Goal: Information Seeking & Learning: Learn about a topic

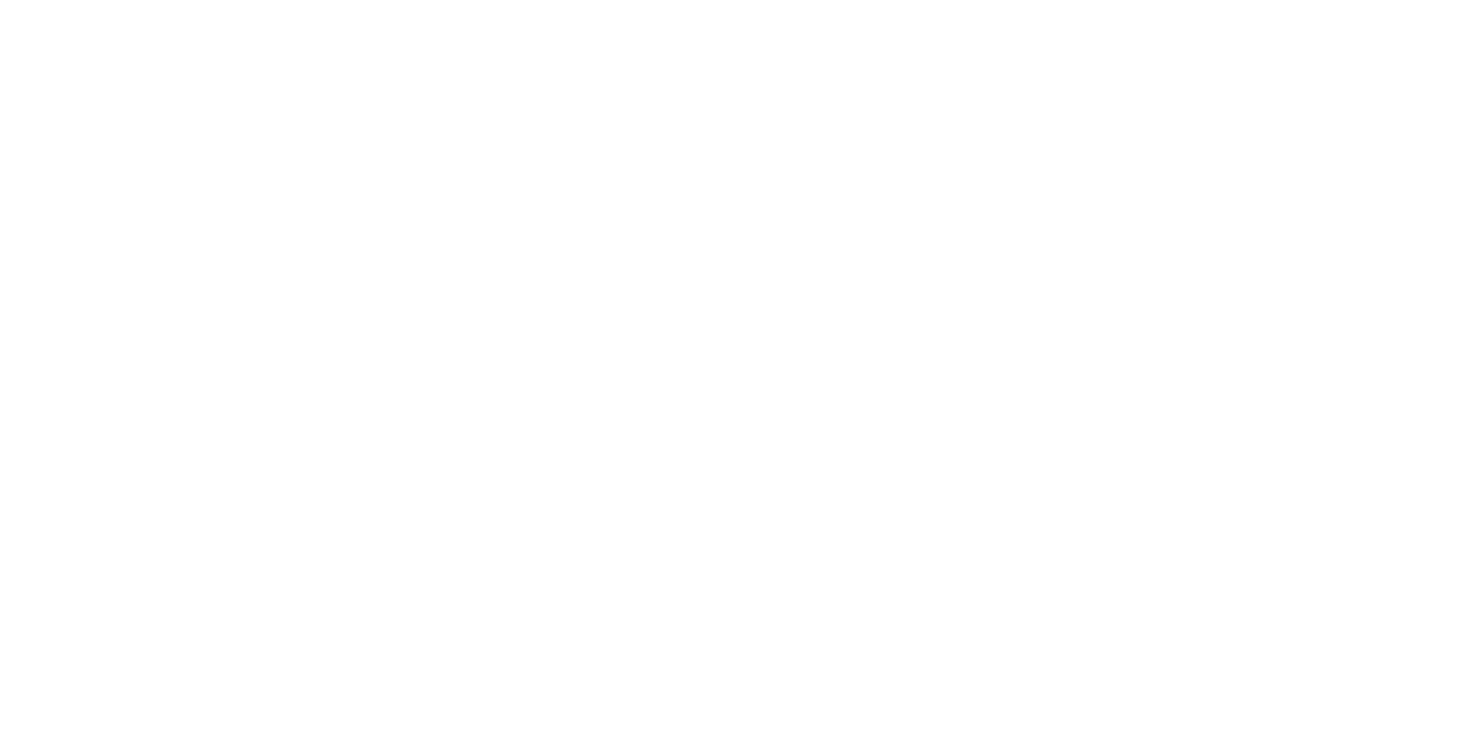
scroll to position [39, 0]
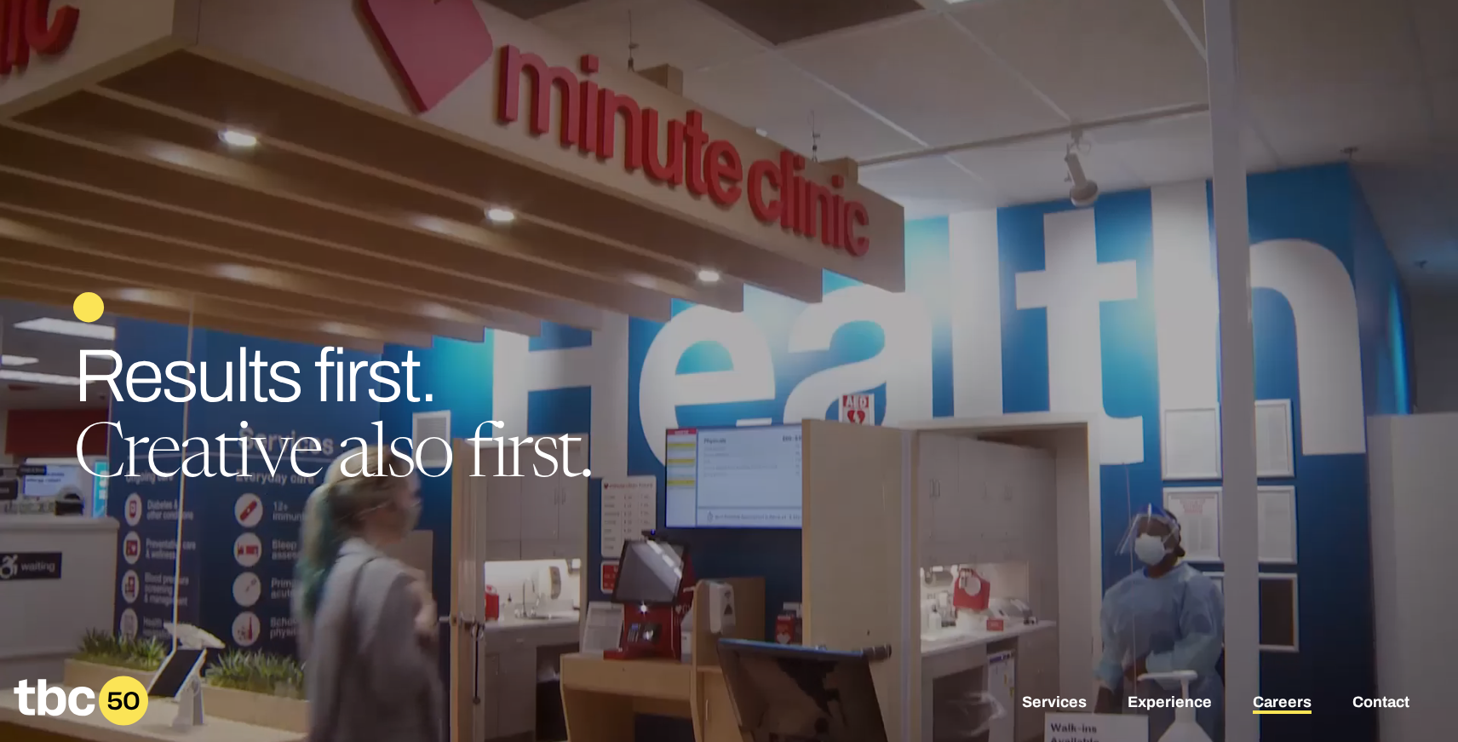
click at [1282, 706] on link "Careers" at bounding box center [1282, 703] width 59 height 20
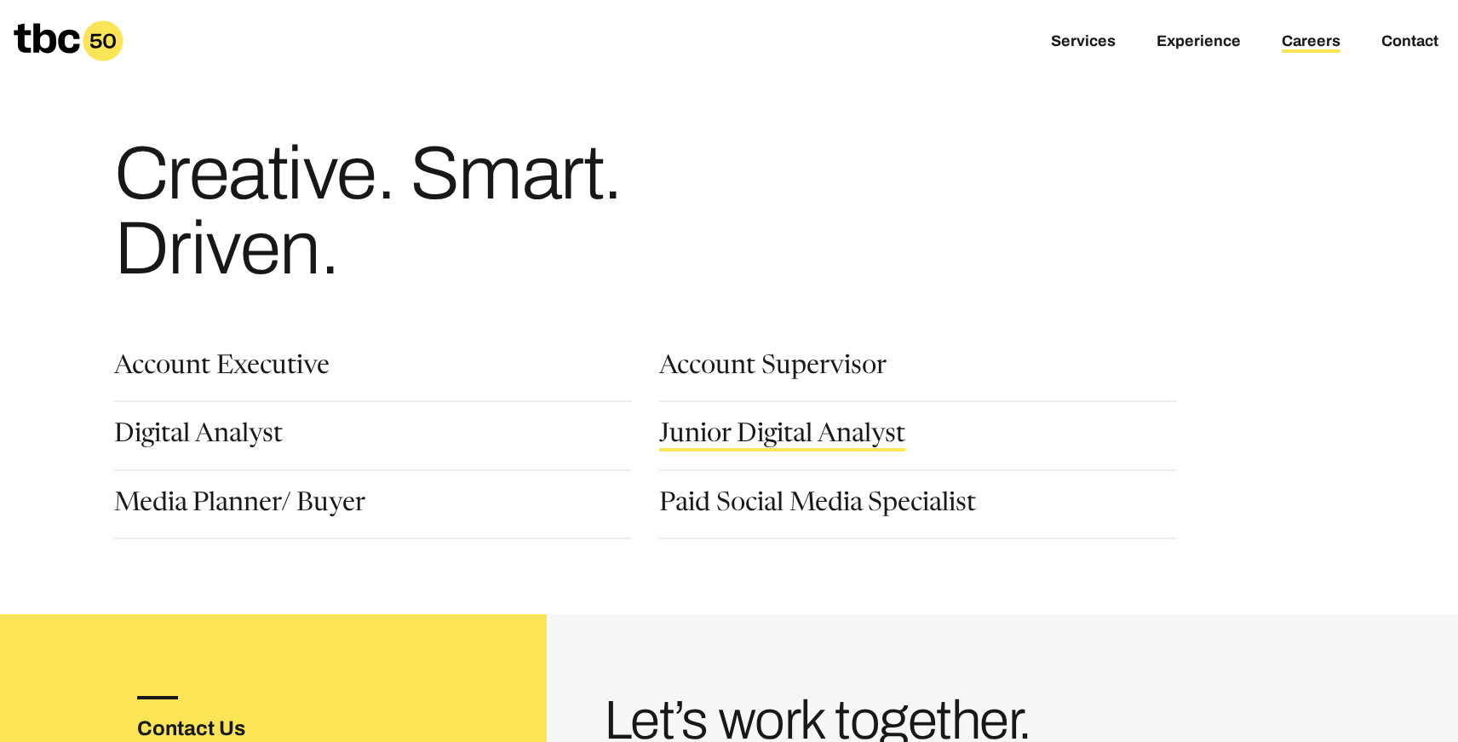
click at [759, 428] on link "Junior Digital Analyst" at bounding box center [782, 436] width 246 height 29
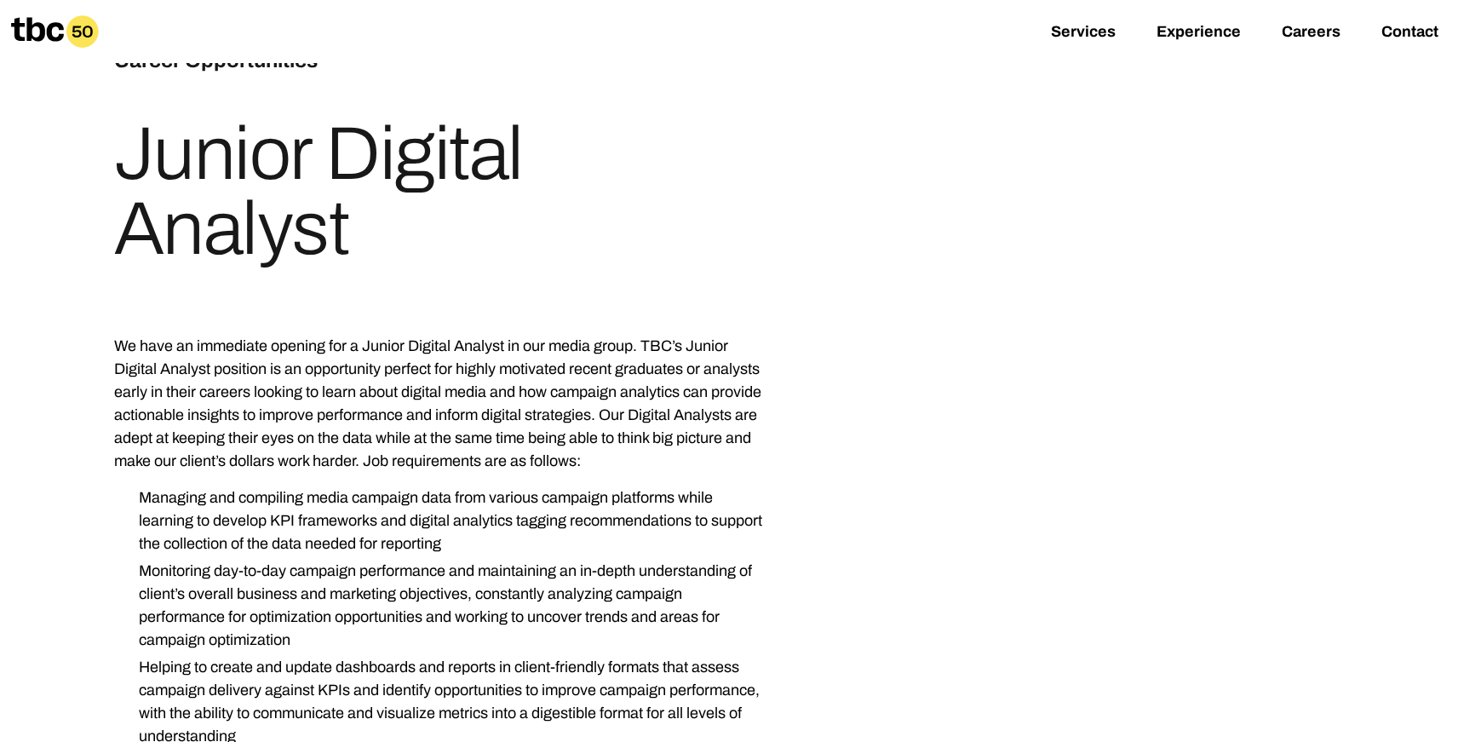
scroll to position [109, 0]
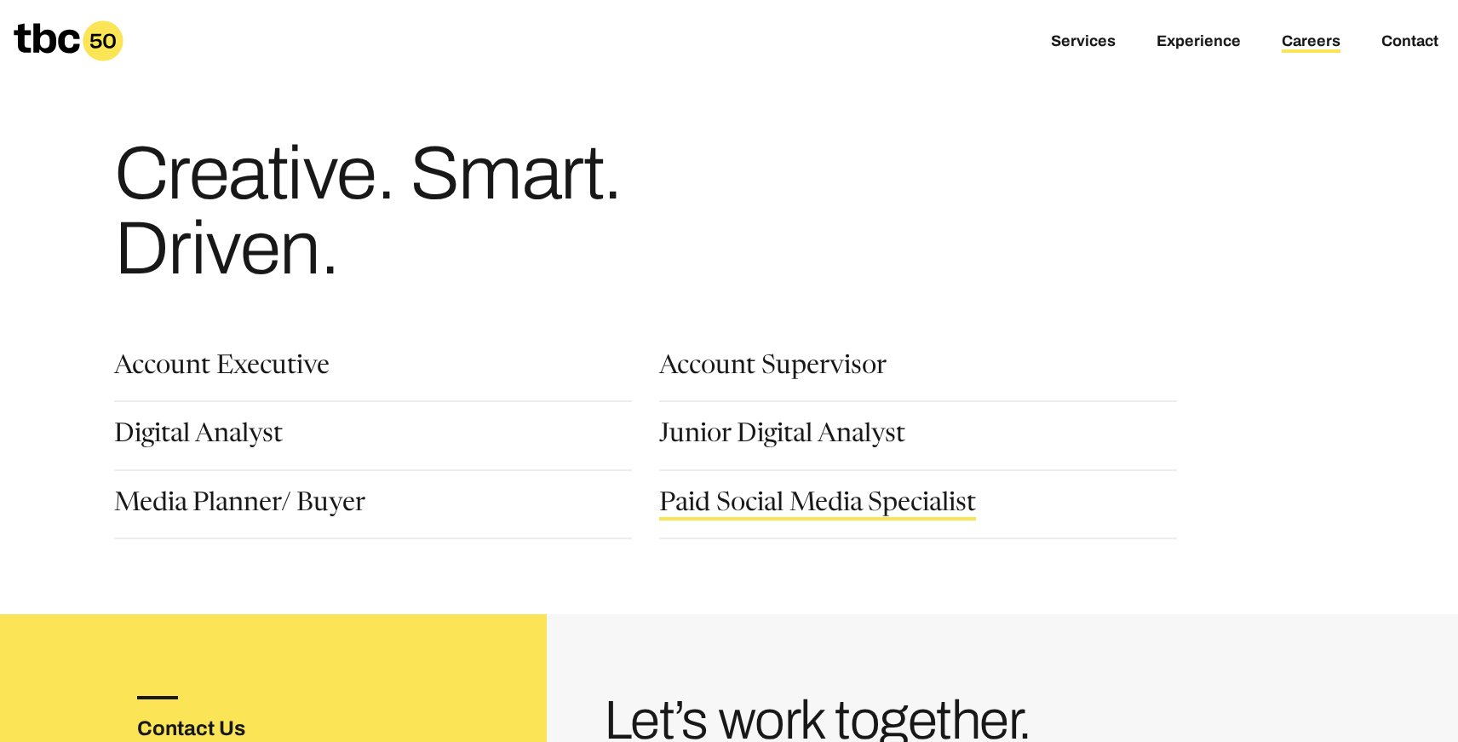
click at [775, 513] on link "Paid Social Media Specialist" at bounding box center [817, 505] width 317 height 29
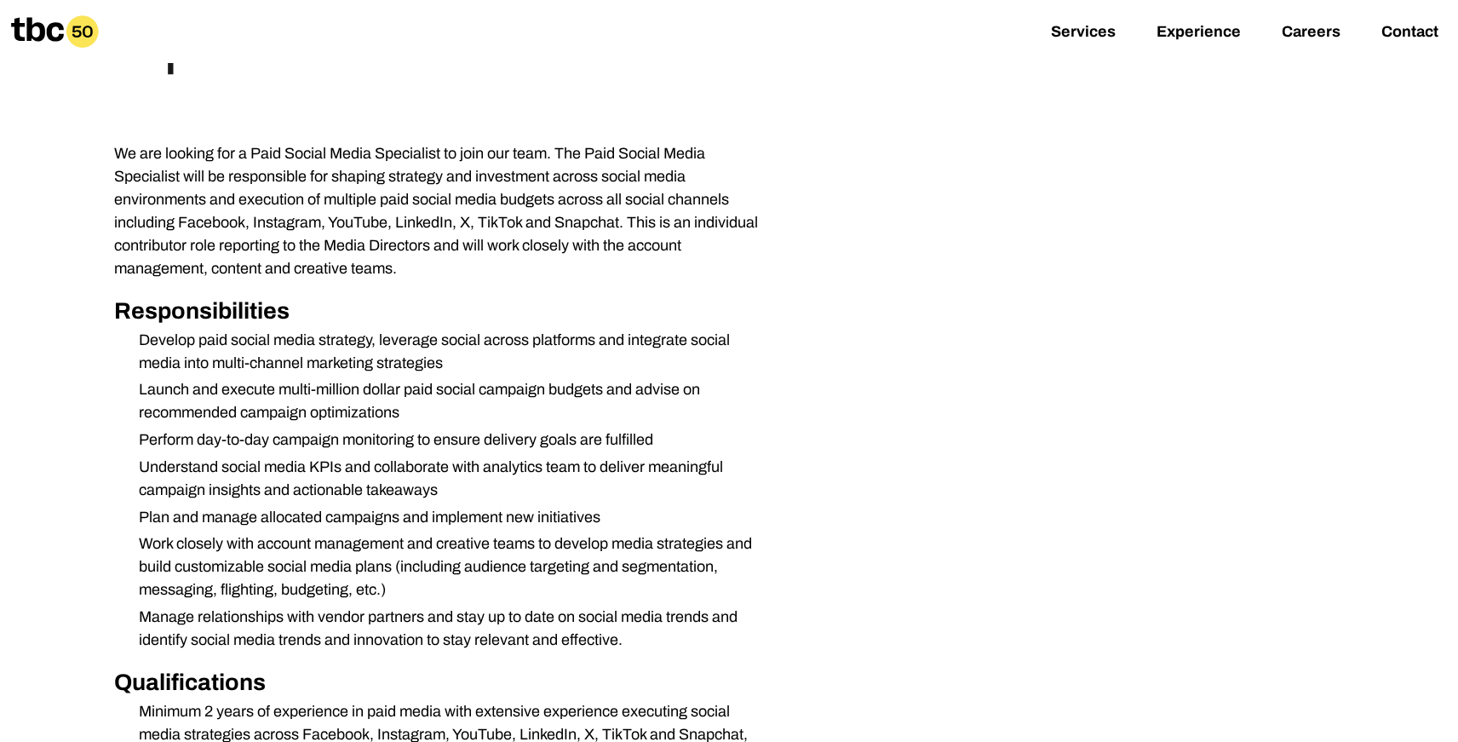
scroll to position [302, 0]
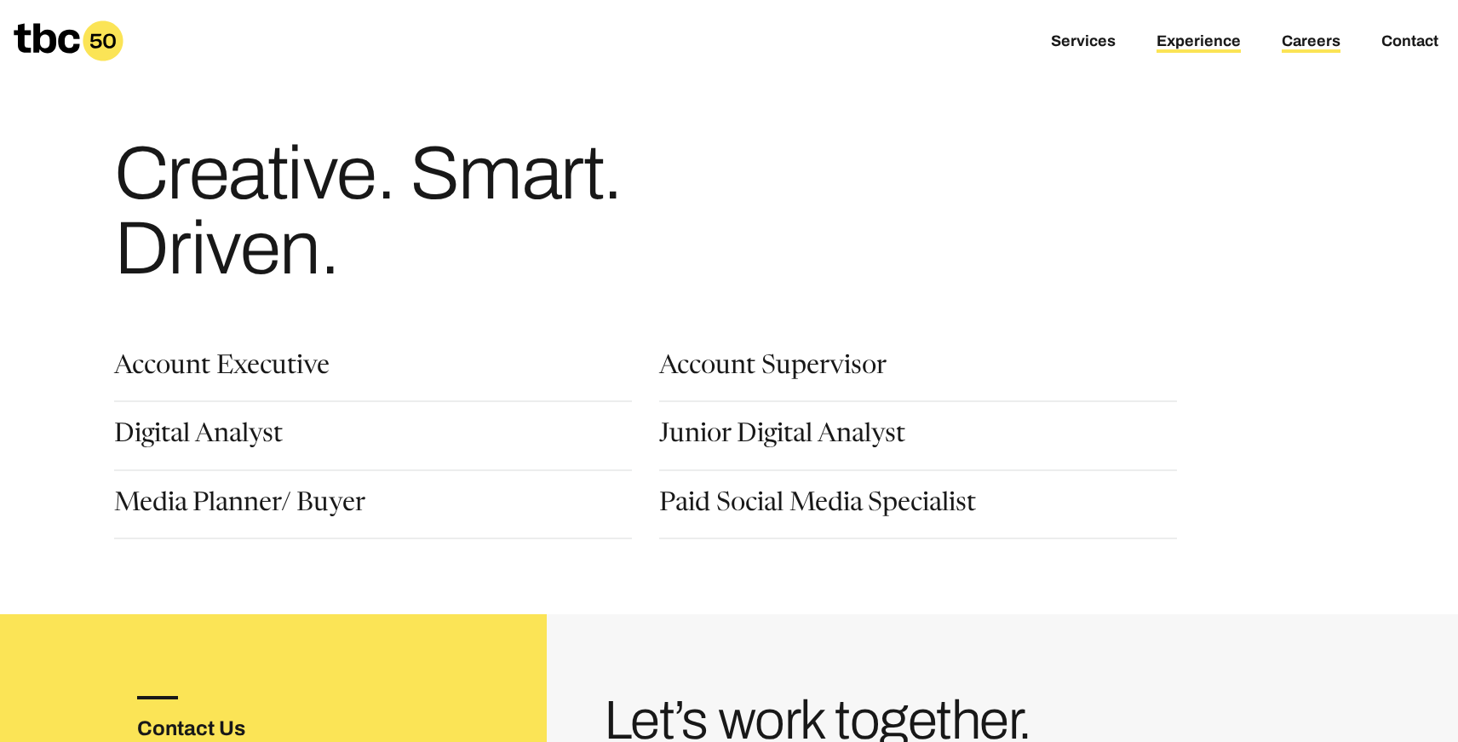
click at [1176, 33] on link "Experience" at bounding box center [1198, 42] width 84 height 20
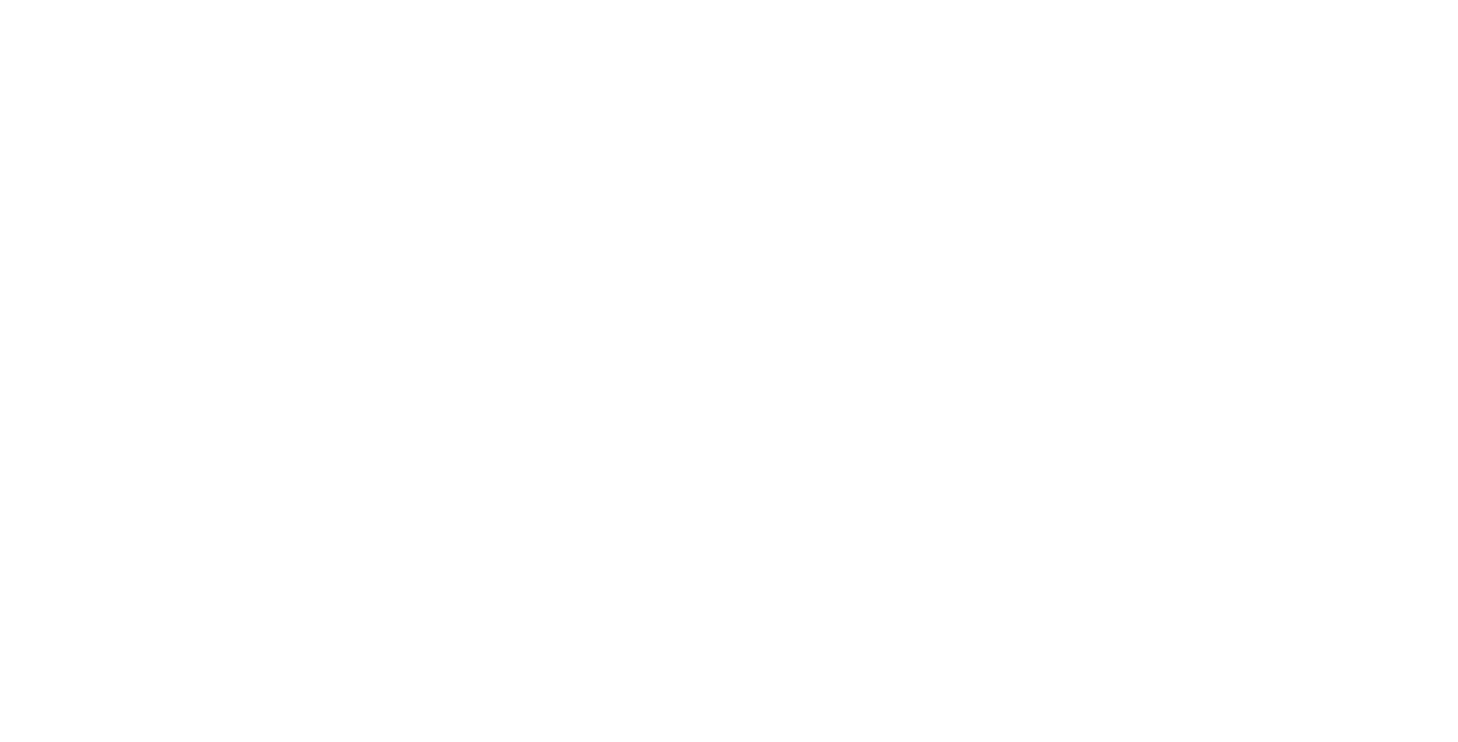
scroll to position [39, 0]
